Goal: Transaction & Acquisition: Purchase product/service

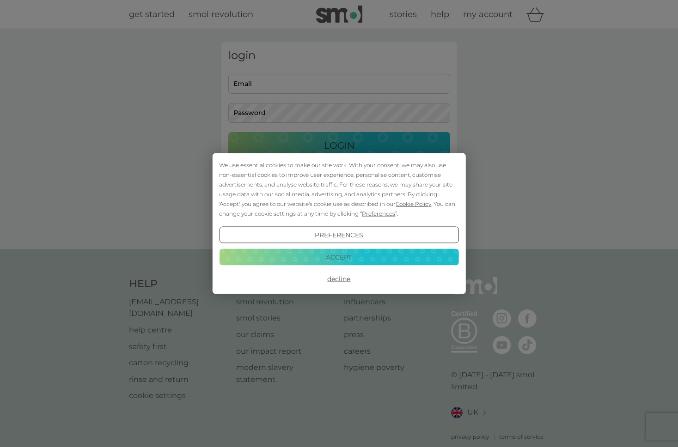
click at [357, 258] on button "Accept" at bounding box center [338, 256] width 239 height 17
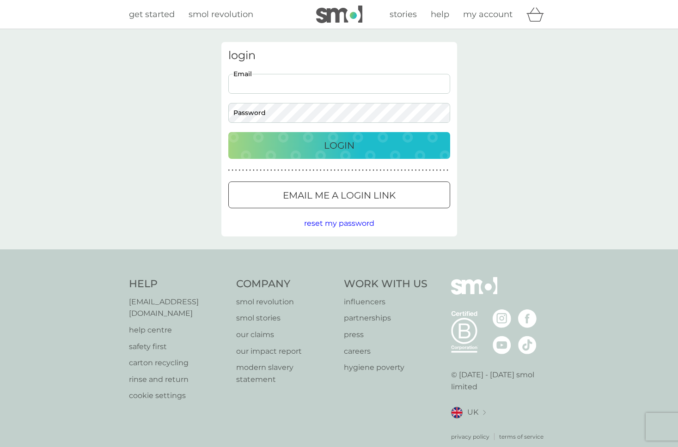
click at [354, 91] on input "Email" at bounding box center [339, 84] width 222 height 20
type input "[EMAIL_ADDRESS][PERSON_NAME][DOMAIN_NAME]"
click at [342, 89] on input "[EMAIL_ADDRESS][PERSON_NAME][DOMAIN_NAME]" at bounding box center [339, 84] width 222 height 20
click at [446, 78] on input "[EMAIL_ADDRESS][PERSON_NAME][DOMAIN_NAME]" at bounding box center [339, 84] width 222 height 20
click at [228, 74] on div at bounding box center [228, 74] width 0 height 0
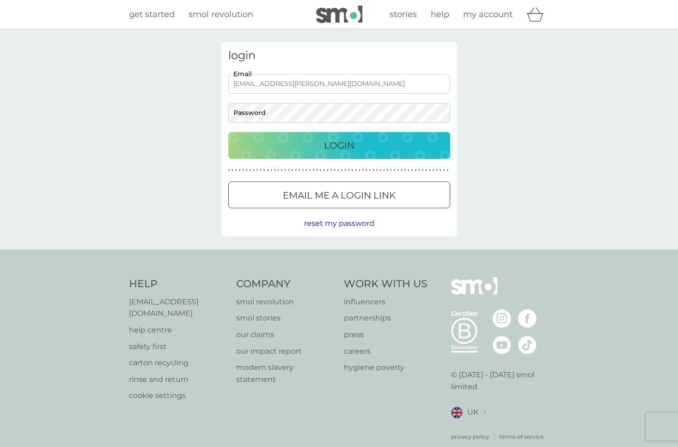
click at [342, 195] on div at bounding box center [338, 196] width 33 height 10
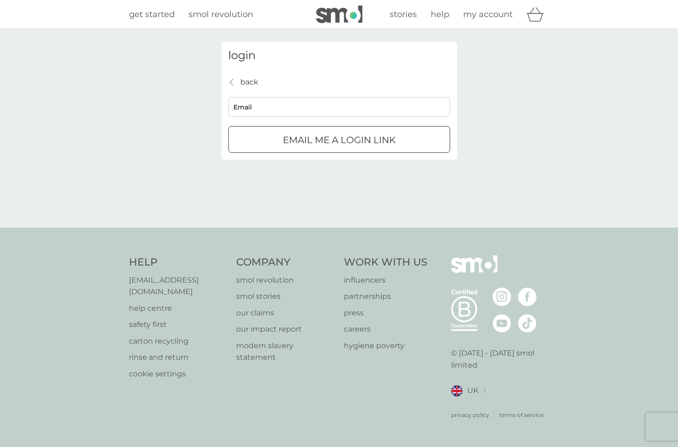
click at [317, 99] on input "Email" at bounding box center [339, 107] width 222 height 20
click at [321, 106] on input "Email" at bounding box center [339, 107] width 222 height 20
type input "[EMAIL_ADDRESS][DOMAIN_NAME]"
click at [320, 142] on p "Email me a login link" at bounding box center [339, 140] width 113 height 15
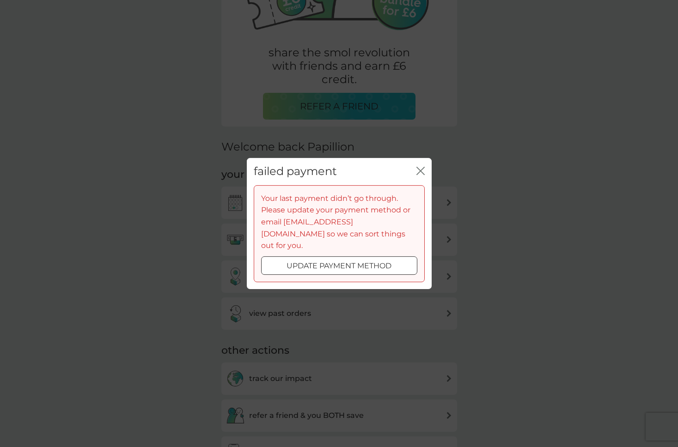
scroll to position [149, 0]
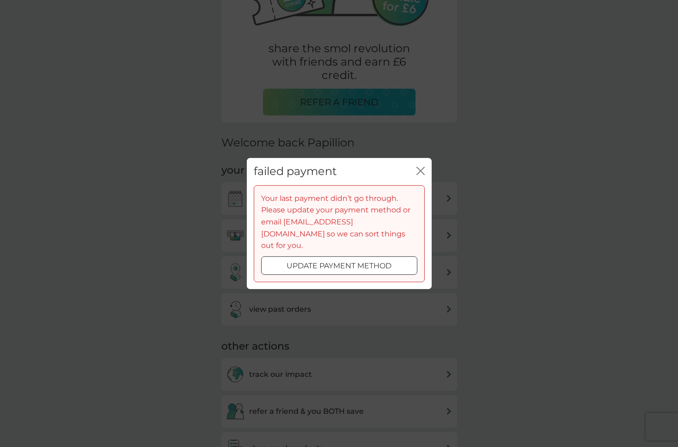
click at [360, 262] on p "update payment method" at bounding box center [338, 266] width 105 height 12
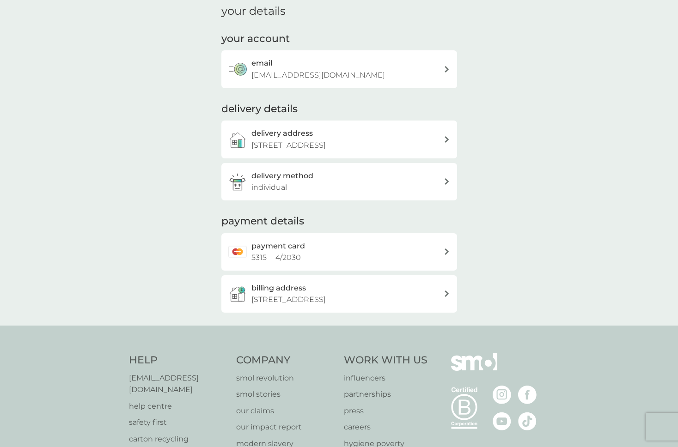
scroll to position [115, 0]
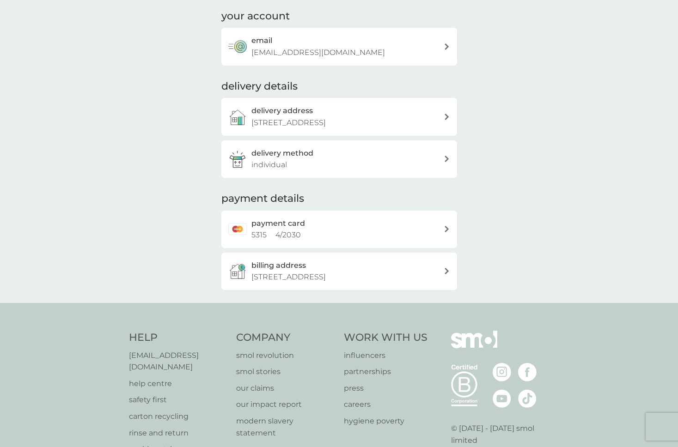
click at [330, 240] on div "payment card 5315 4 / 2030" at bounding box center [347, 230] width 192 height 24
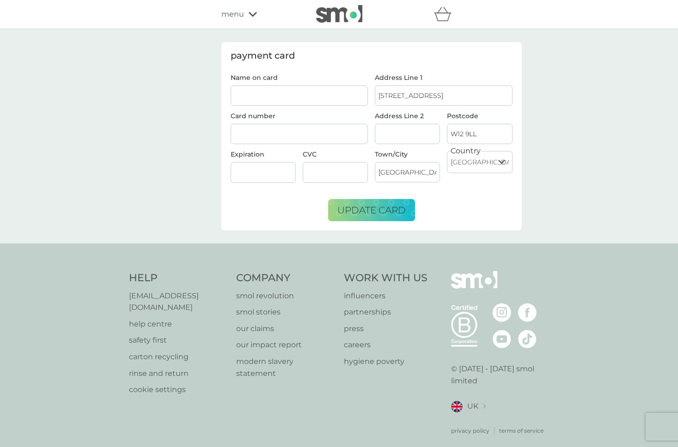
click at [292, 94] on input "Name on card" at bounding box center [299, 95] width 138 height 20
type input "papillion sagoo"
click at [405, 101] on input "122 Cobbold Road" at bounding box center [444, 95] width 138 height 20
click at [260, 137] on div at bounding box center [299, 134] width 138 height 21
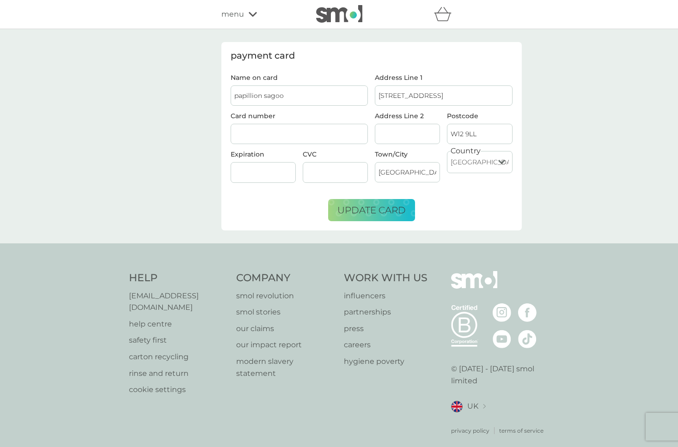
click at [260, 137] on div at bounding box center [299, 134] width 138 height 21
click at [249, 177] on div at bounding box center [262, 172] width 65 height 21
click at [404, 207] on span "update card" at bounding box center [371, 210] width 68 height 11
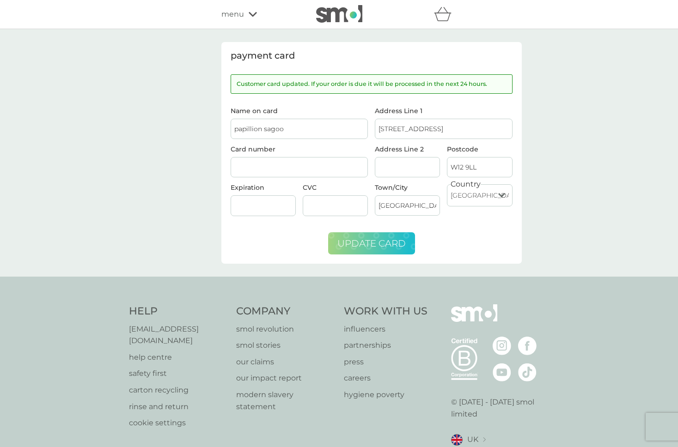
click at [339, 12] on img at bounding box center [339, 14] width 46 height 18
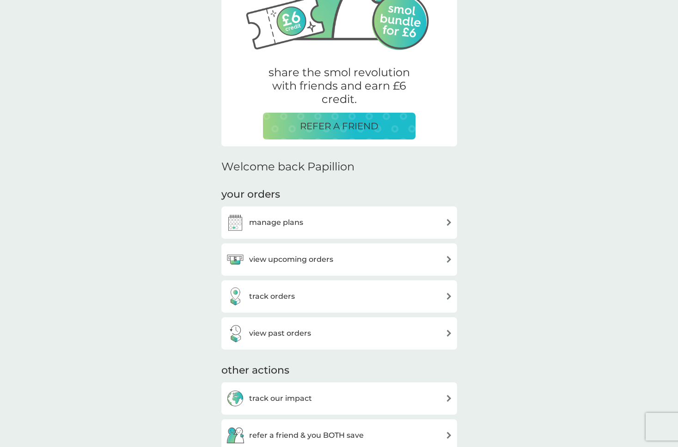
scroll to position [128, 0]
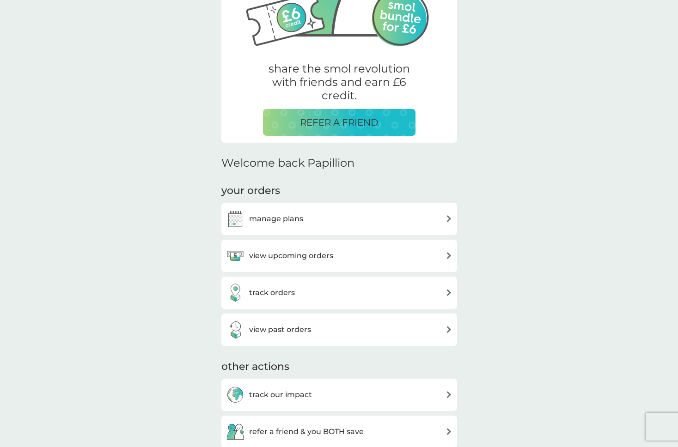
click at [364, 224] on div "manage plans" at bounding box center [339, 219] width 226 height 18
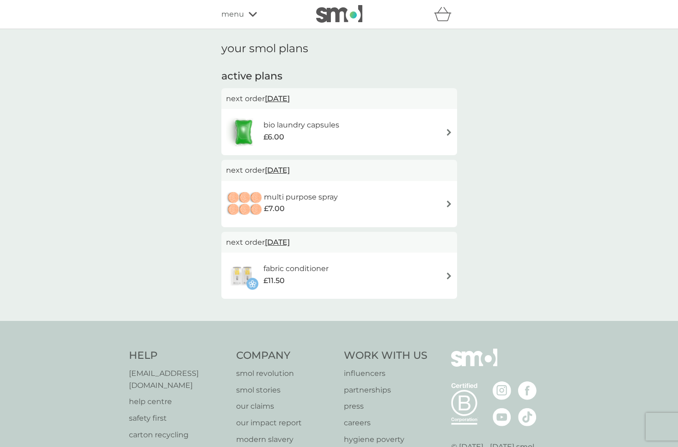
click at [442, 207] on div "multi purpose spray £7.00" at bounding box center [339, 204] width 226 height 32
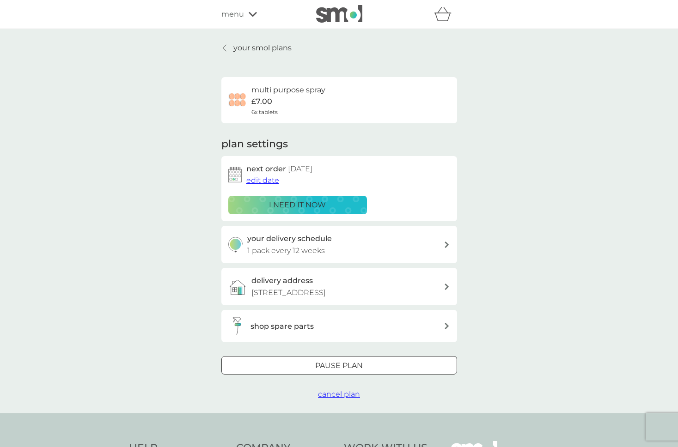
click at [322, 365] on div at bounding box center [338, 366] width 33 height 10
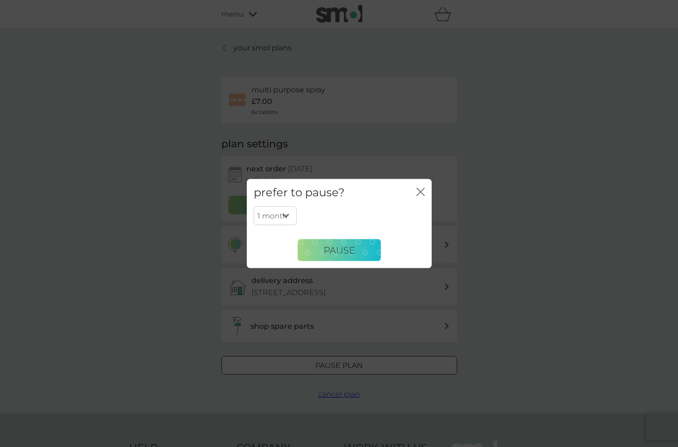
click at [286, 206] on select "1 month 2 months 3 months 4 months 5 months 6 months" at bounding box center [275, 215] width 43 height 19
click at [426, 192] on div "prefer to pause? close" at bounding box center [339, 192] width 185 height 27
click at [340, 375] on div "prefer to pause? close 1 month 2 months 3 months 4 months 5 months 6 months Pau…" at bounding box center [339, 223] width 678 height 447
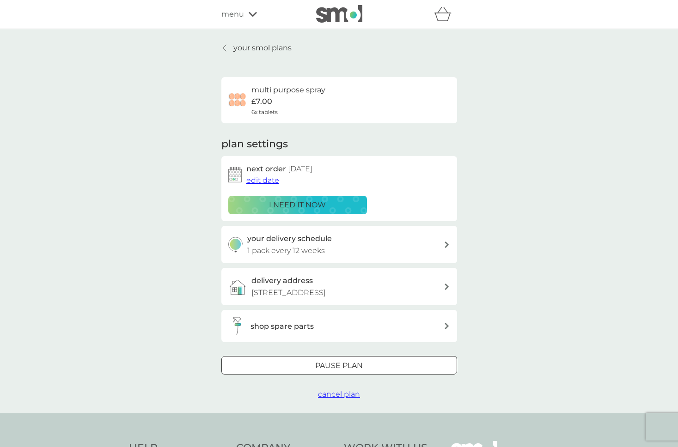
click at [326, 393] on span "cancel plan" at bounding box center [339, 394] width 42 height 9
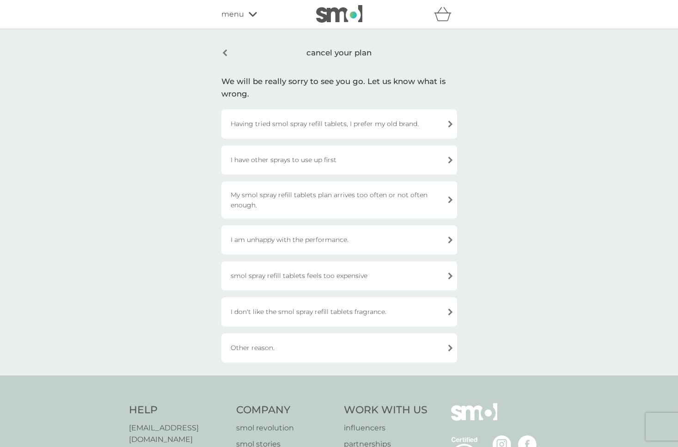
click at [368, 121] on div "Having tried smol spray refill tablets, I prefer my old brand." at bounding box center [339, 123] width 236 height 29
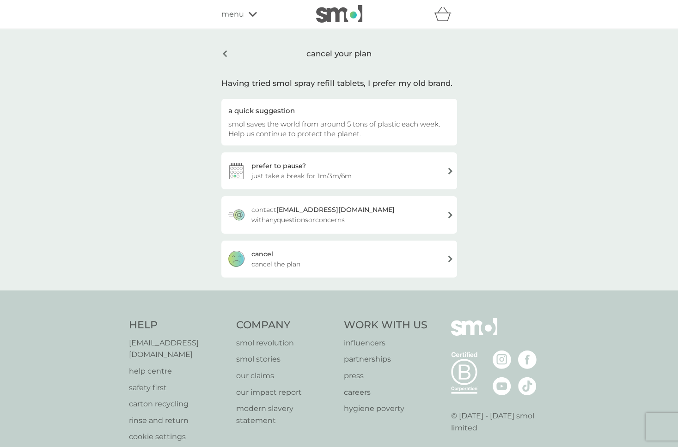
click at [359, 247] on div "cancel cancel the plan" at bounding box center [339, 259] width 236 height 37
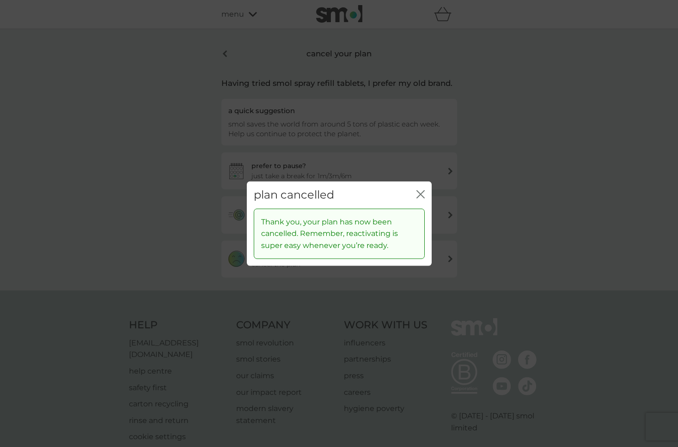
click at [422, 198] on icon "close" at bounding box center [420, 194] width 8 height 8
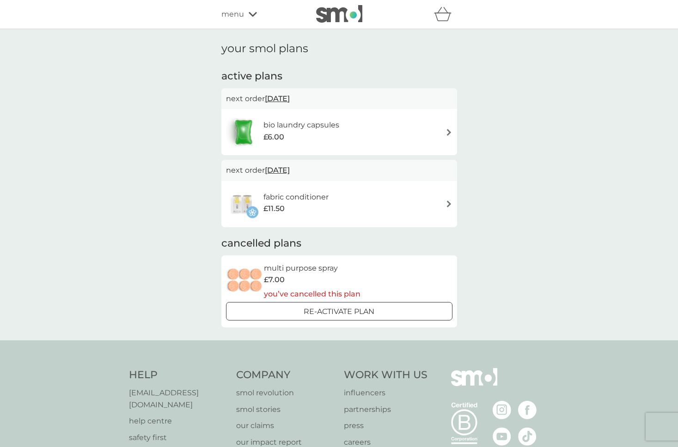
click at [344, 12] on img at bounding box center [339, 14] width 46 height 18
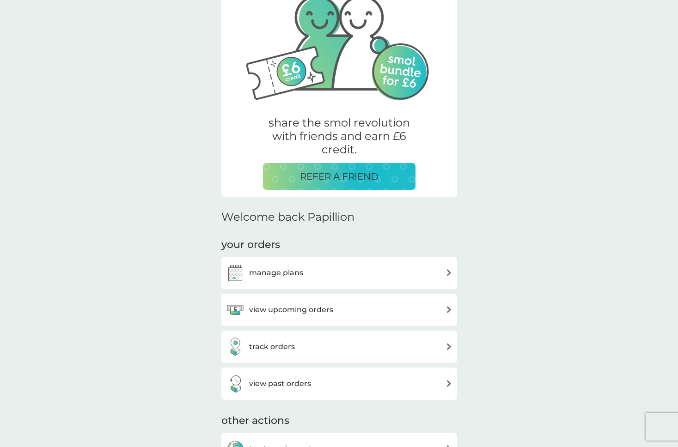
scroll to position [106, 0]
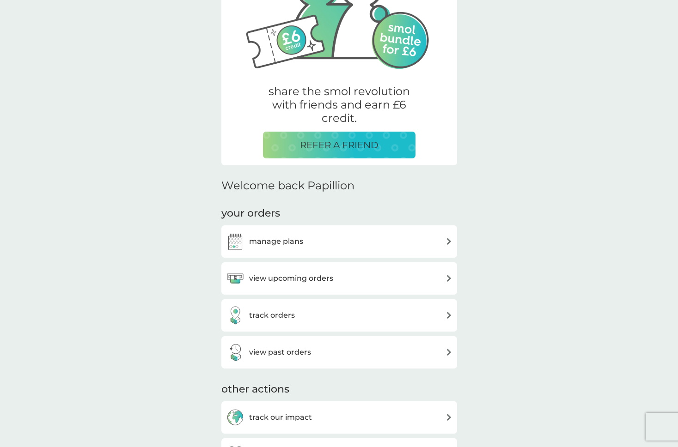
click at [322, 243] on div "manage plans" at bounding box center [339, 241] width 226 height 18
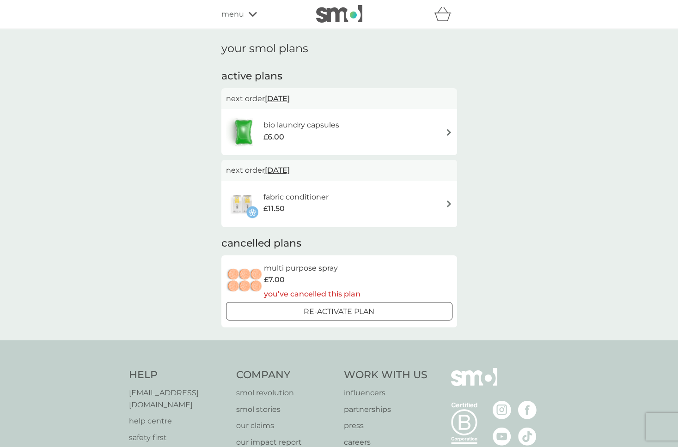
click at [436, 121] on div "bio laundry capsules £6.00" at bounding box center [339, 132] width 226 height 32
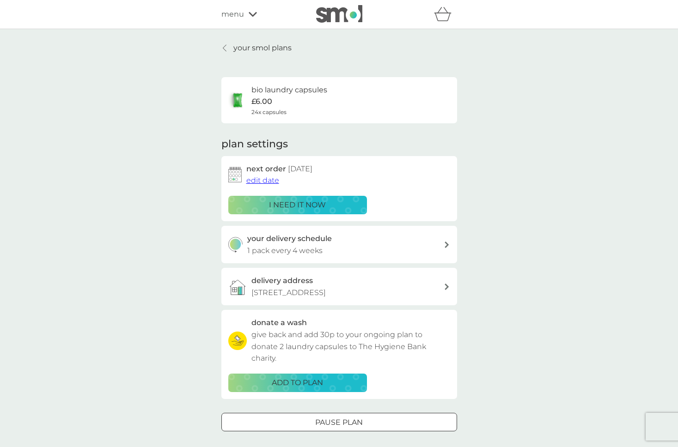
click at [267, 45] on p "your smol plans" at bounding box center [262, 48] width 58 height 12
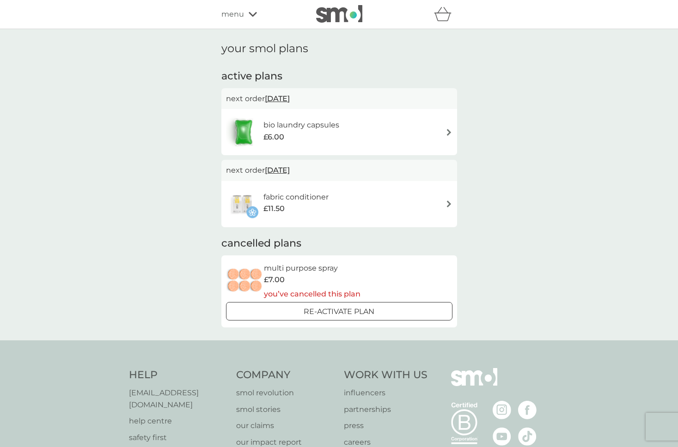
click at [368, 211] on div "fabric conditioner £11.50" at bounding box center [339, 204] width 226 height 32
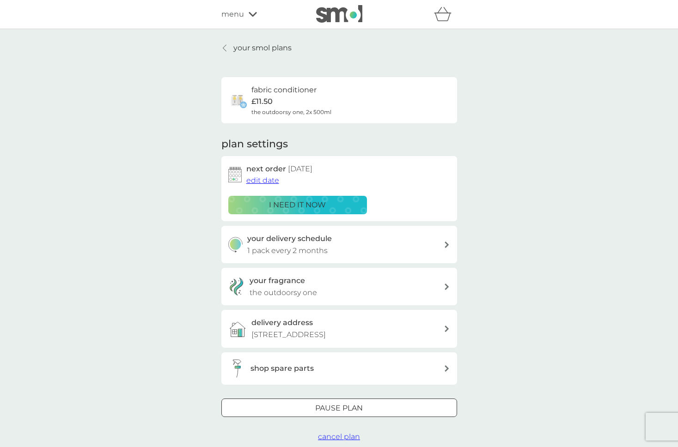
click at [274, 184] on span "edit date" at bounding box center [262, 180] width 33 height 9
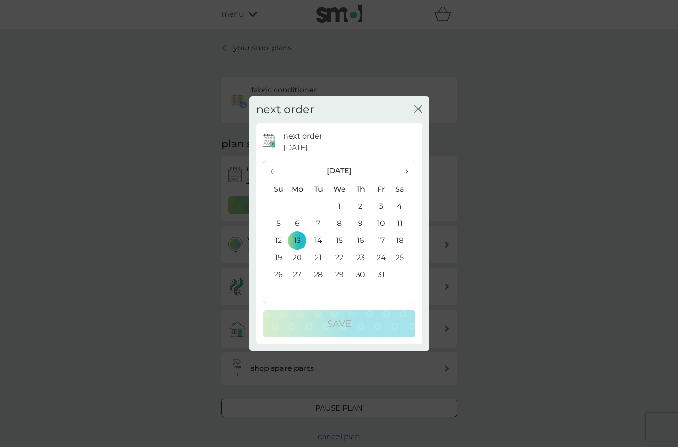
click at [406, 172] on span "›" at bounding box center [402, 170] width 9 height 19
click at [299, 236] on td "10" at bounding box center [297, 240] width 21 height 17
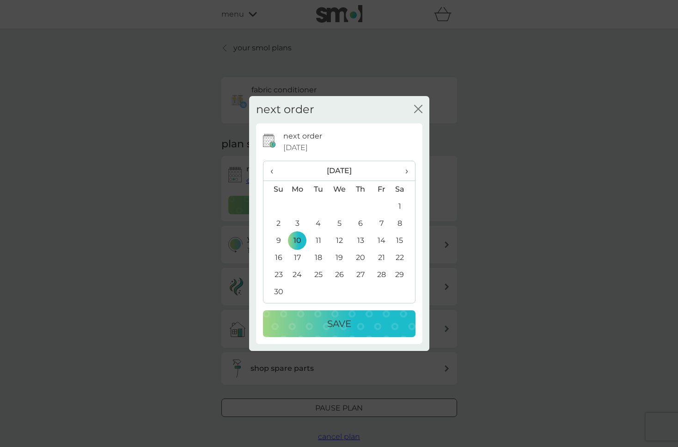
click at [341, 323] on p "Save" at bounding box center [339, 323] width 24 height 15
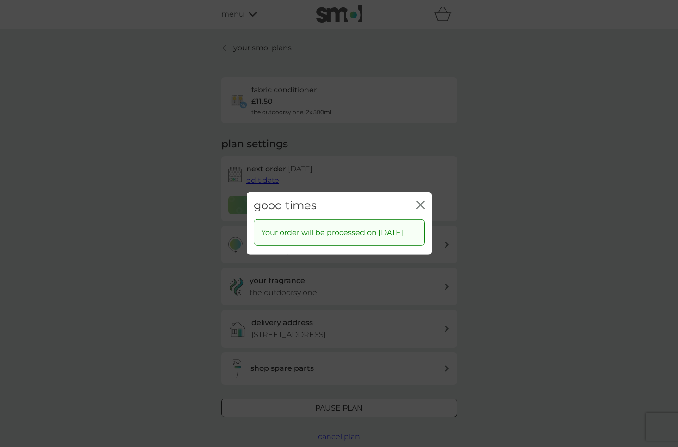
click at [420, 201] on icon "close" at bounding box center [422, 204] width 4 height 7
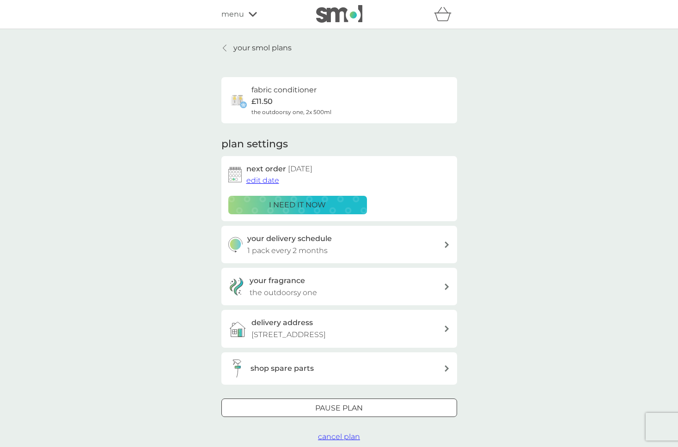
click at [264, 48] on p "your smol plans" at bounding box center [262, 48] width 58 height 12
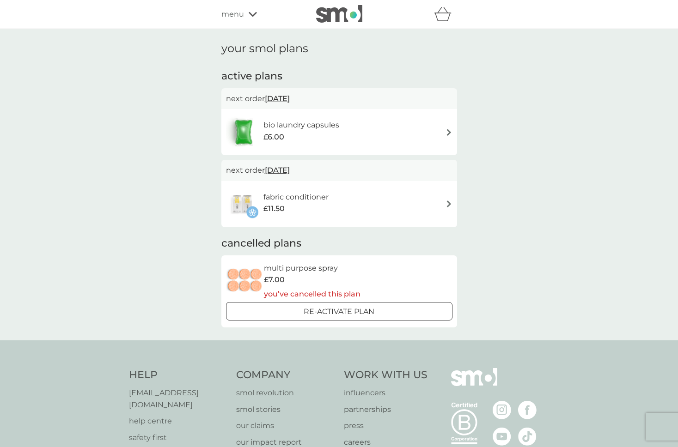
click at [332, 12] on img at bounding box center [339, 14] width 46 height 18
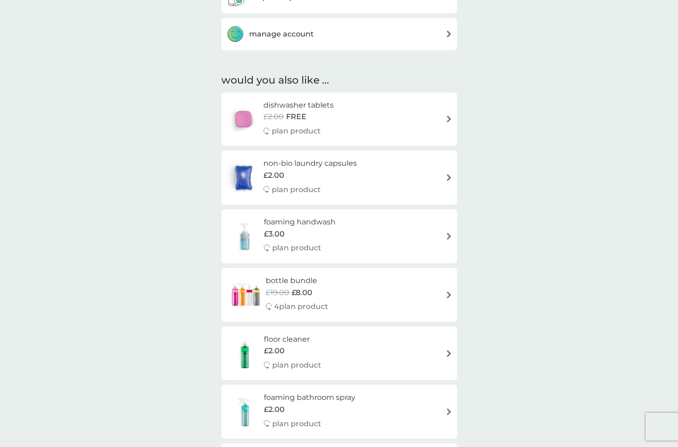
scroll to position [603, 0]
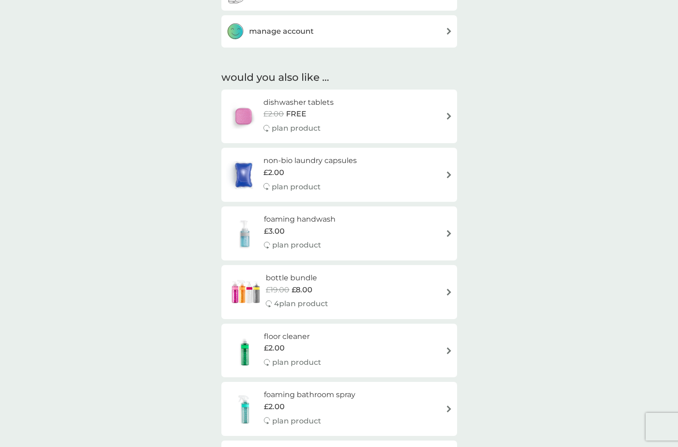
click at [439, 110] on div "dishwasher tablets £2.00 FREE plan product" at bounding box center [339, 117] width 226 height 40
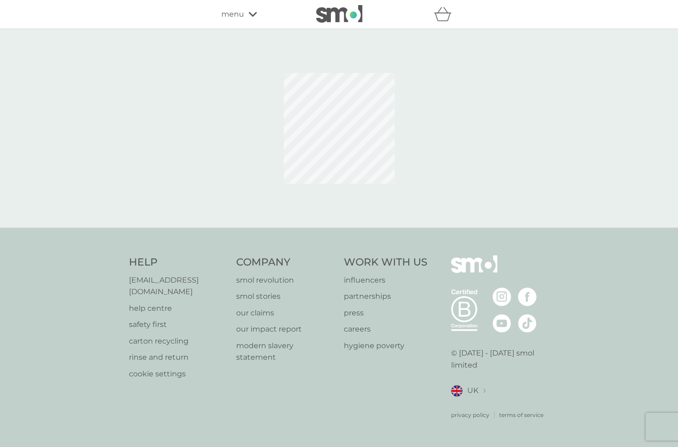
select select "42"
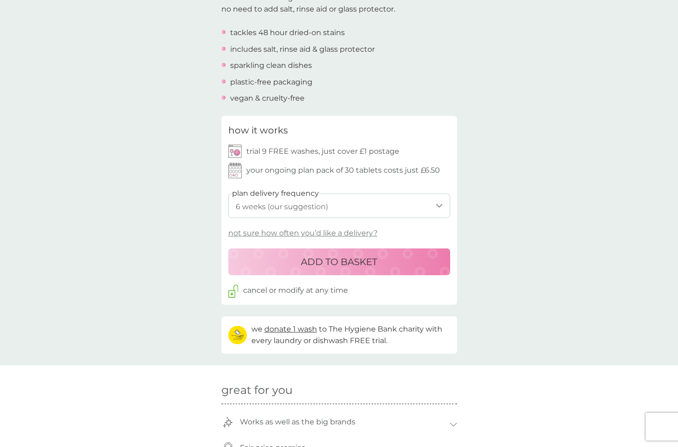
scroll to position [325, 0]
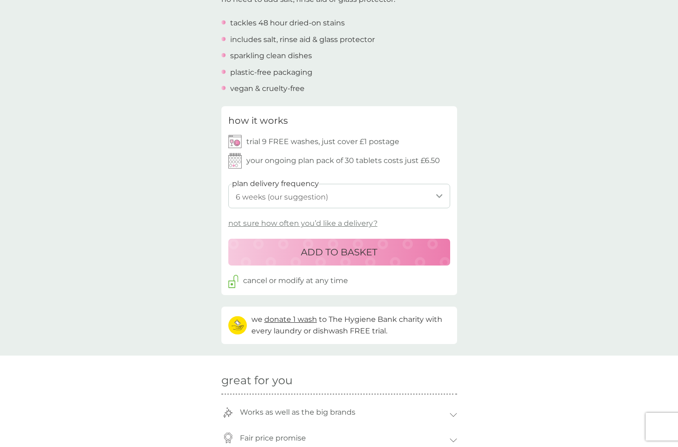
click at [352, 202] on select "1 week 2 weeks 3 weeks 4 weeks 5 weeks 6 weeks (our suggestion) 7 weeks 8 weeks…" at bounding box center [339, 196] width 222 height 24
click at [332, 256] on p "ADD TO BASKET" at bounding box center [339, 252] width 76 height 15
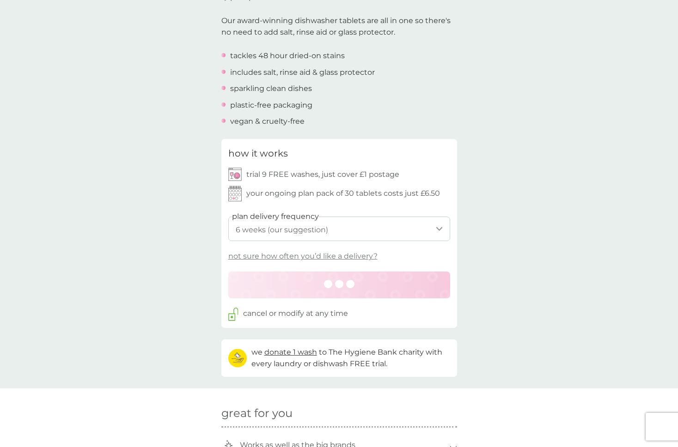
scroll to position [257, 0]
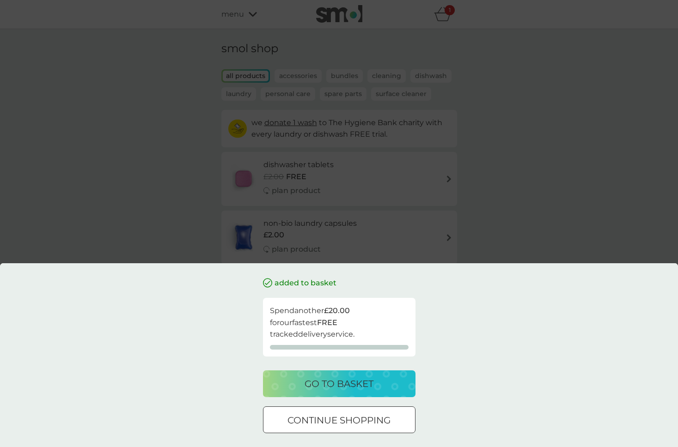
click at [357, 388] on p "go to basket" at bounding box center [338, 383] width 69 height 15
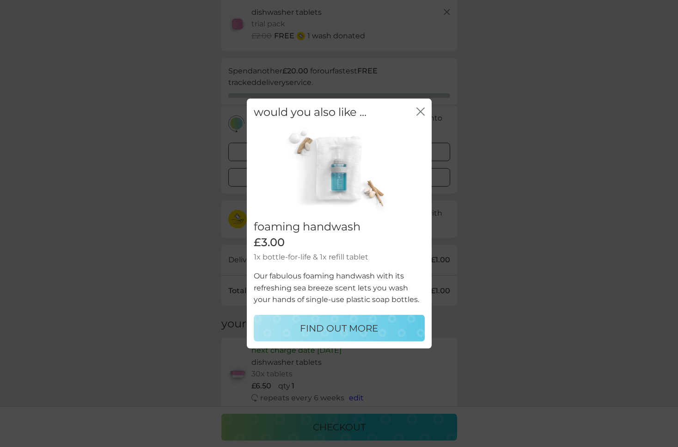
scroll to position [67, 0]
click at [421, 111] on icon "close" at bounding box center [420, 112] width 8 height 8
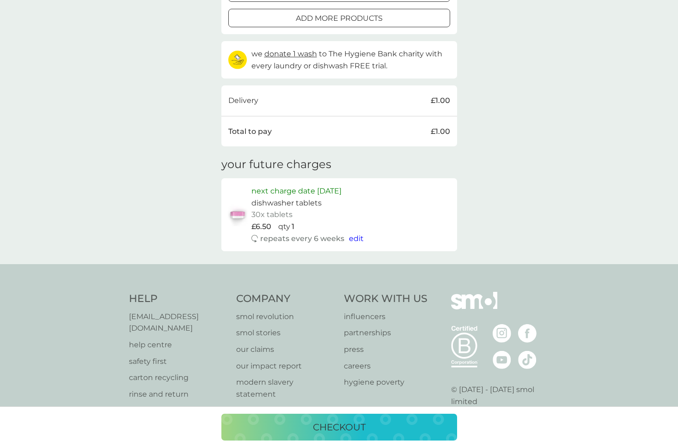
scroll to position [225, 0]
click at [339, 425] on p "checkout" at bounding box center [339, 427] width 53 height 15
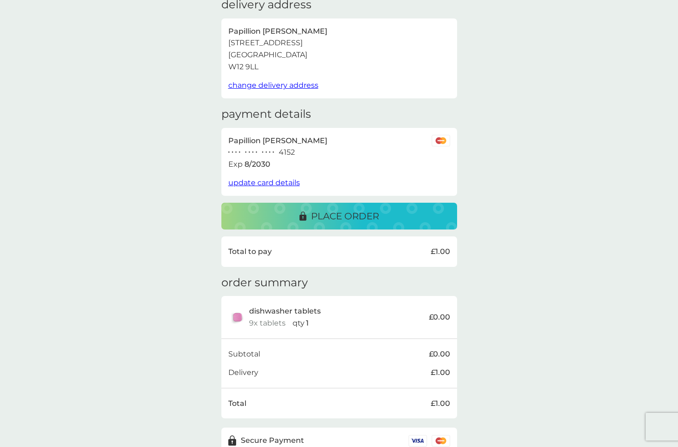
scroll to position [90, 0]
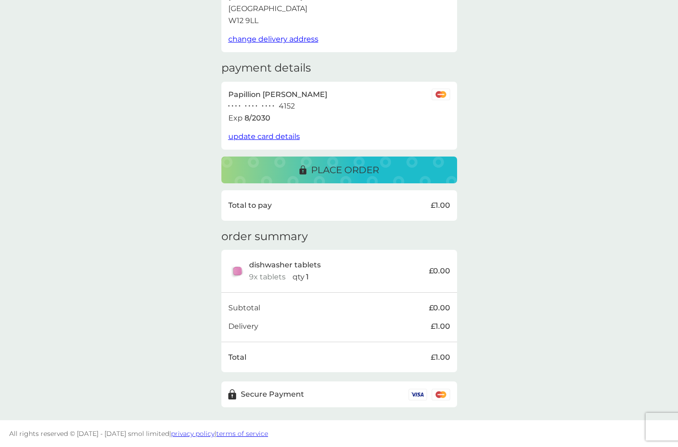
click at [343, 169] on p "place order" at bounding box center [345, 170] width 68 height 15
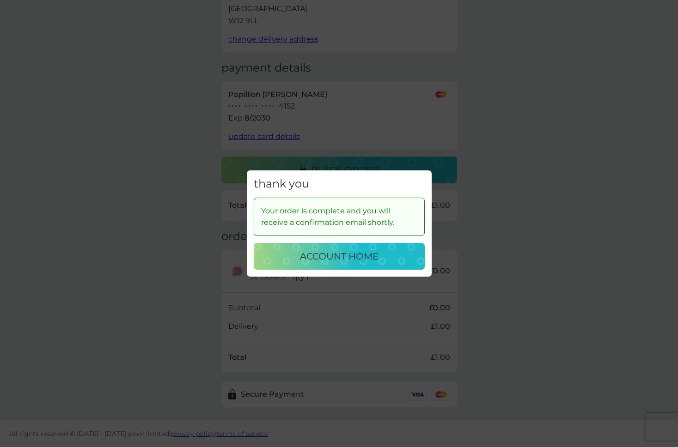
click at [351, 262] on p "account home" at bounding box center [339, 256] width 79 height 15
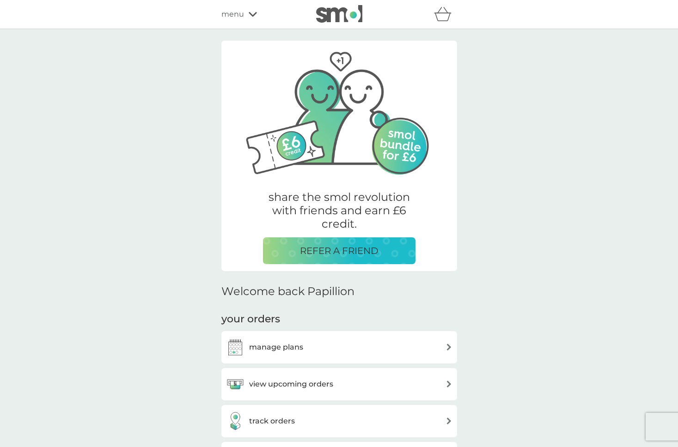
click at [346, 230] on p "share the smol revolution with friends and earn £6 credit." at bounding box center [339, 211] width 152 height 40
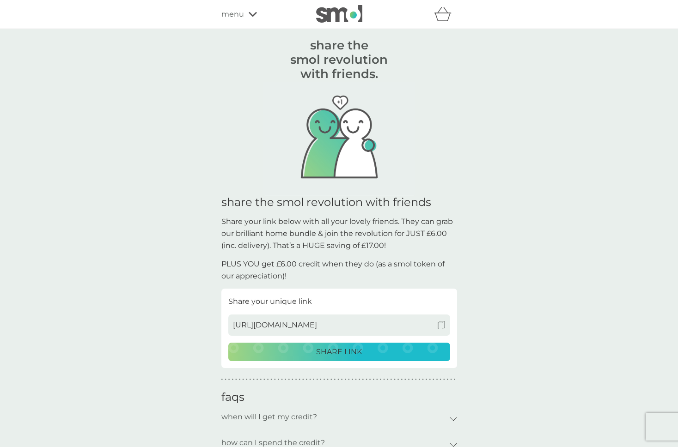
click at [326, 25] on div "refer a friend & you BOTH save smol impact smol shop your smol plans your upcom…" at bounding box center [339, 14] width 678 height 29
click at [334, 15] on img at bounding box center [339, 14] width 46 height 18
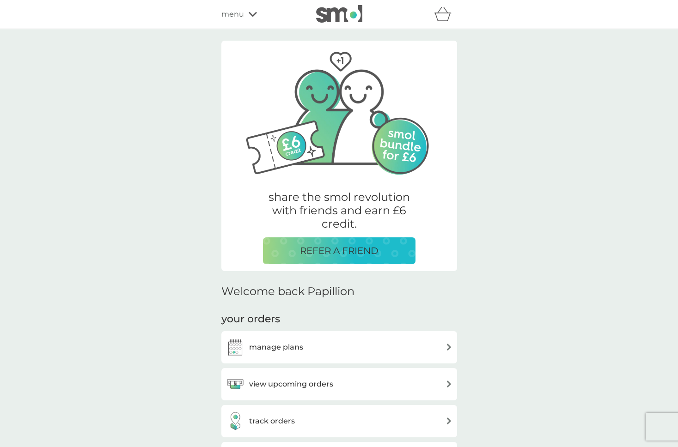
click at [299, 340] on div "manage plans" at bounding box center [264, 347] width 77 height 18
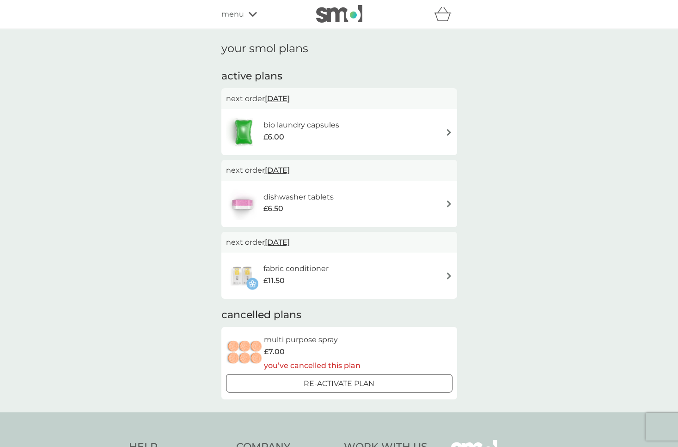
click at [290, 169] on span "22 Sep 2025" at bounding box center [277, 170] width 25 height 18
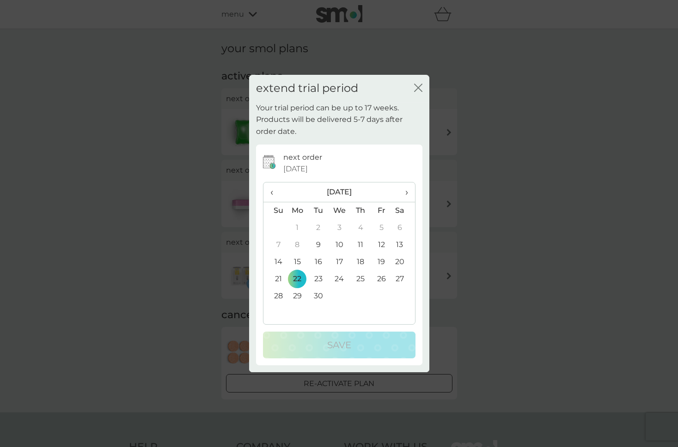
click at [301, 261] on td "15" at bounding box center [297, 262] width 21 height 17
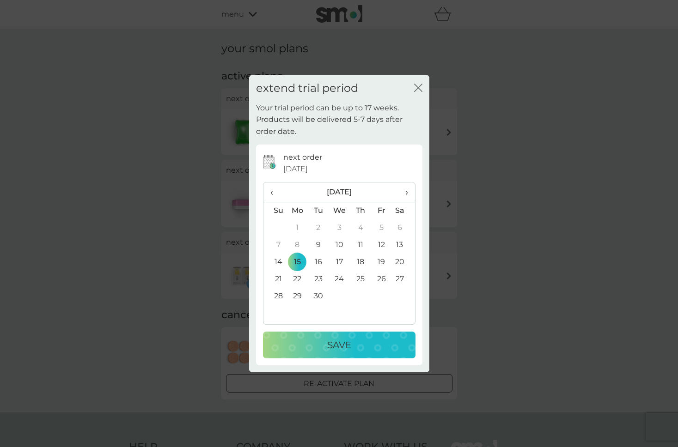
click at [332, 354] on button "Save" at bounding box center [339, 345] width 152 height 27
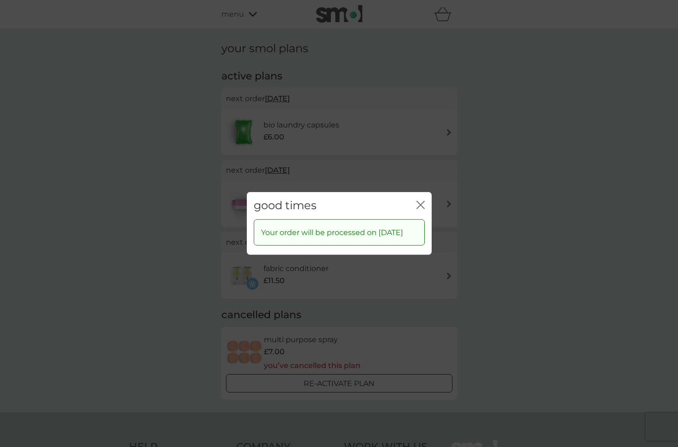
click at [465, 185] on div "good times close Your order will be processed on 15 Sep 2025" at bounding box center [339, 223] width 678 height 447
